Goal: Find specific page/section: Find specific page/section

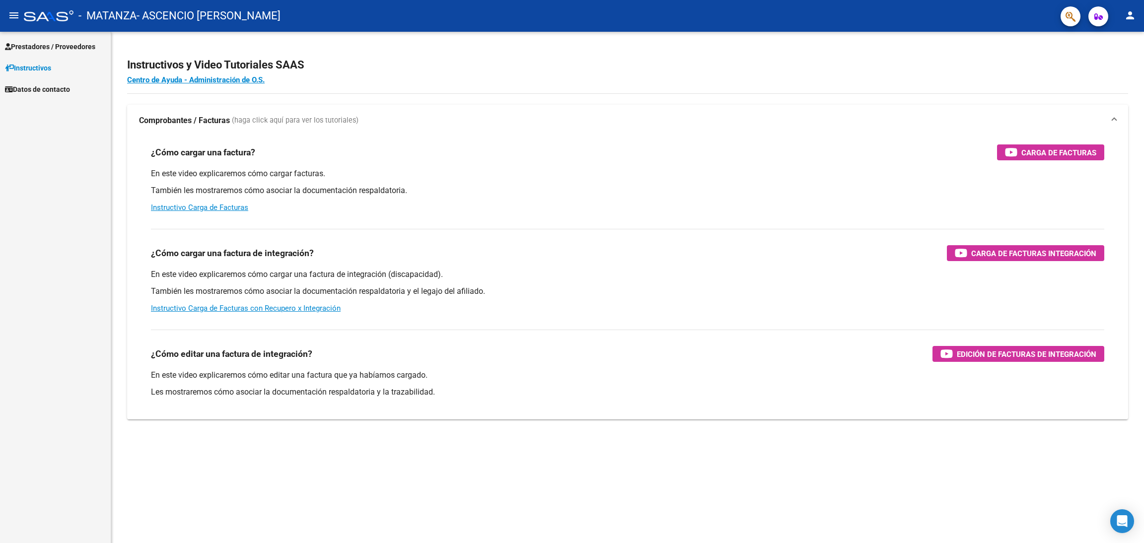
click at [533, 254] on div "¿Cómo cargar una factura de integración? Carga de Facturas Integración" at bounding box center [627, 253] width 953 height 16
click at [87, 52] on link "Prestadores / Proveedores" at bounding box center [55, 46] width 111 height 21
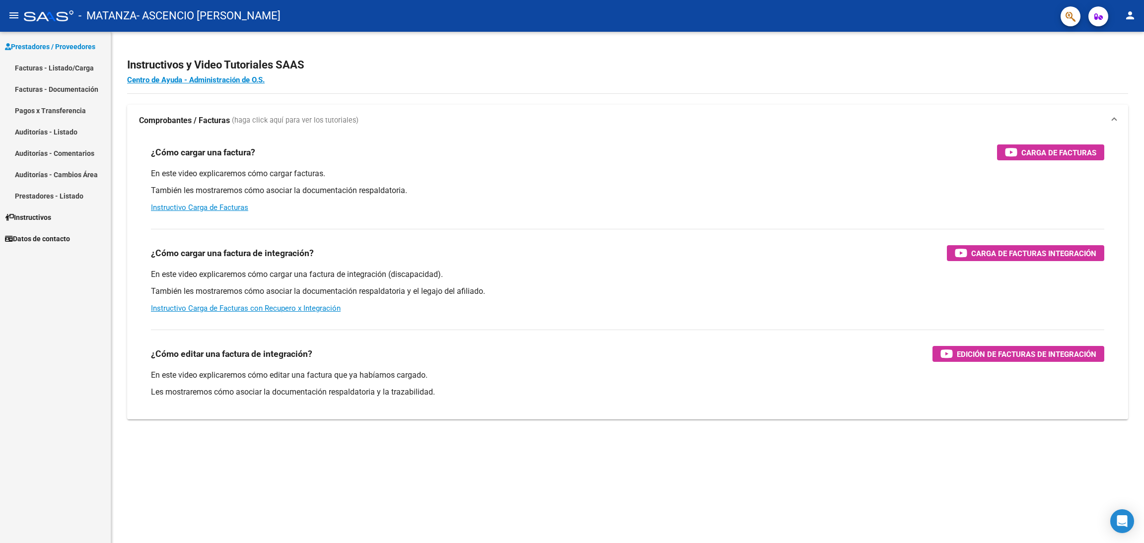
click at [76, 83] on link "Facturas - Documentación" at bounding box center [55, 88] width 111 height 21
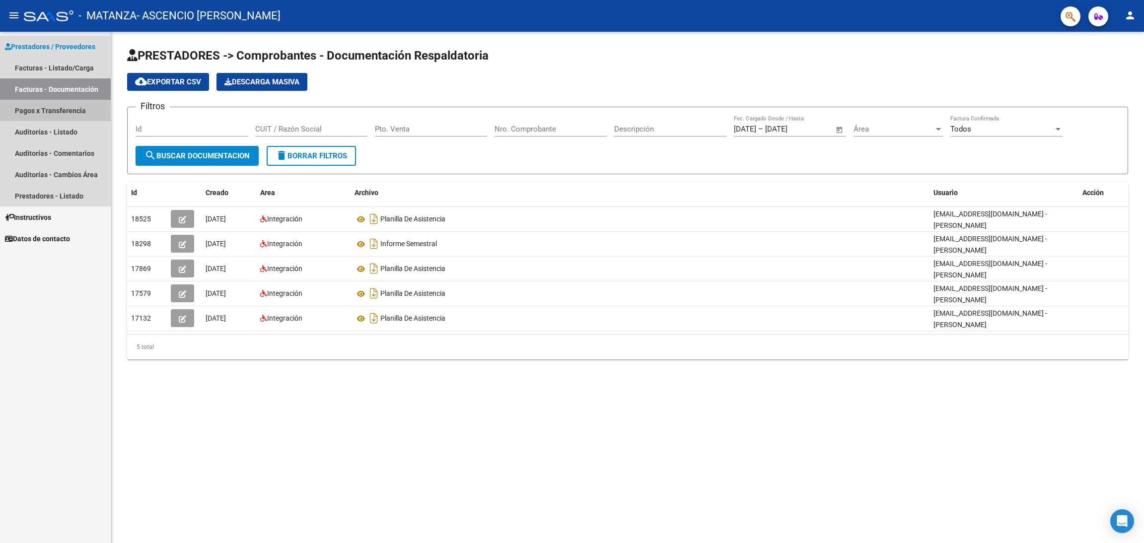
click at [62, 106] on link "Pagos x Transferencia" at bounding box center [55, 110] width 111 height 21
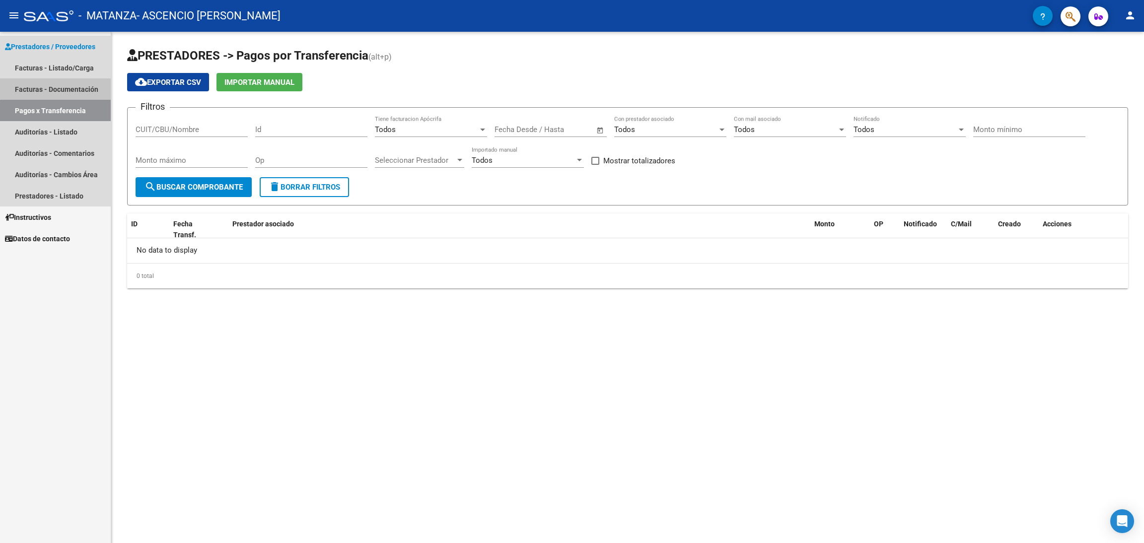
click at [57, 79] on link "Facturas - Documentación" at bounding box center [55, 88] width 111 height 21
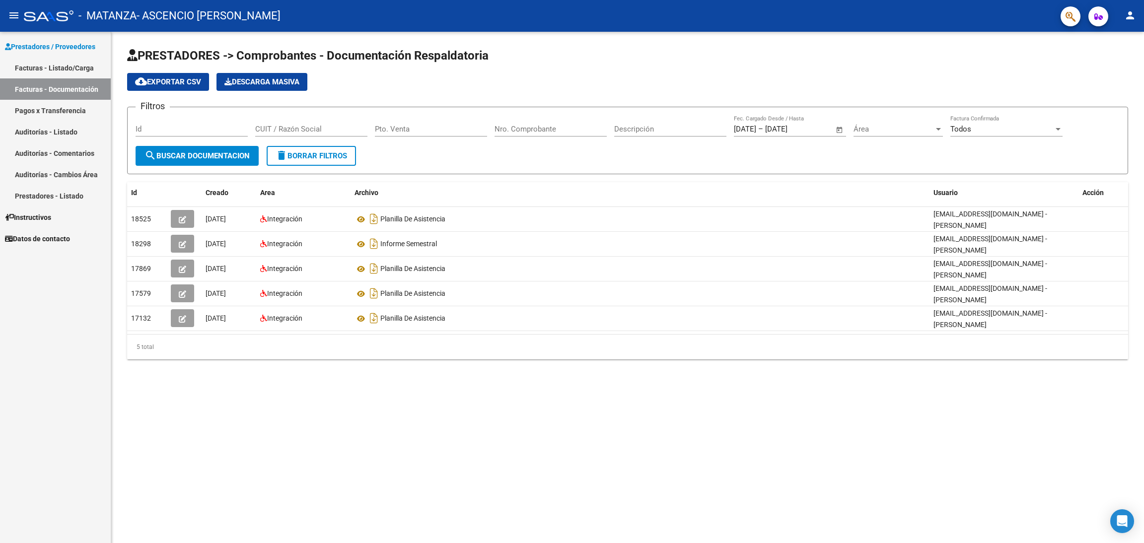
click at [55, 64] on link "Facturas - Listado/Carga" at bounding box center [55, 67] width 111 height 21
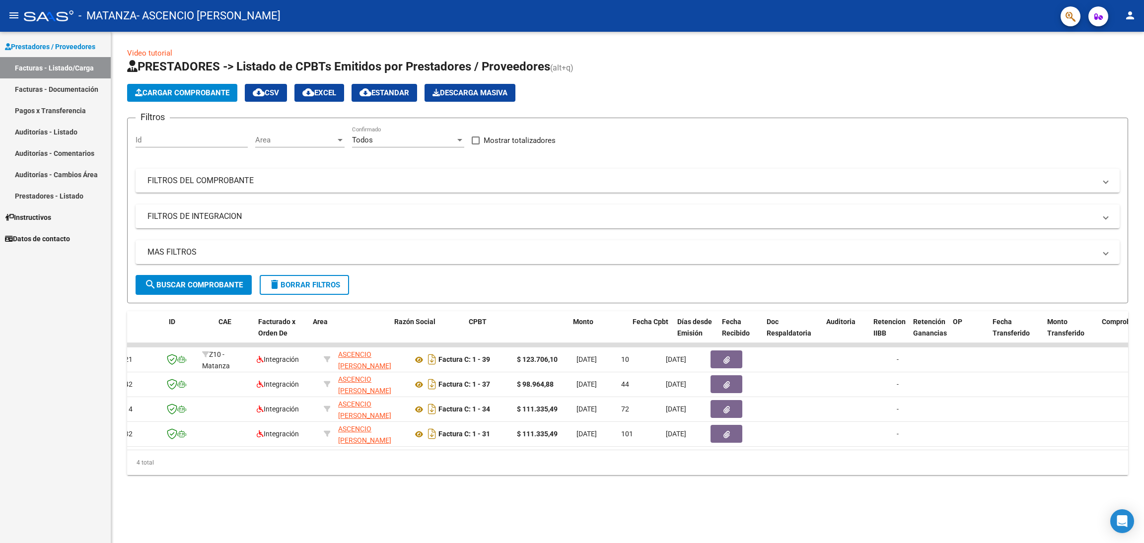
scroll to position [0, 3]
